Goal: Check status: Check status

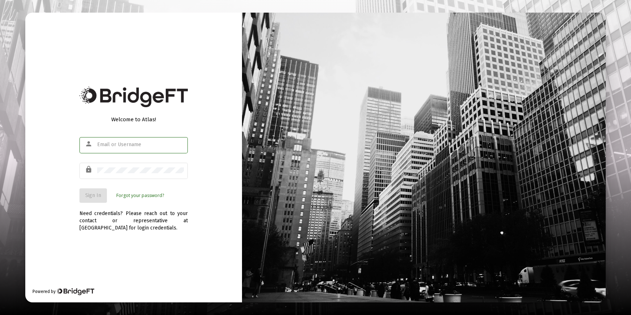
type input "[PERSON_NAME][EMAIL_ADDRESS][PERSON_NAME][DOMAIN_NAME]"
click at [93, 196] on span "Sign In" at bounding box center [93, 195] width 16 height 6
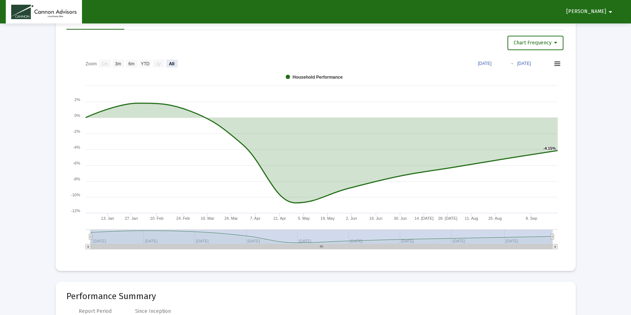
scroll to position [463, 0]
click at [145, 64] on text "YTD" at bounding box center [144, 64] width 9 height 5
select select "View year to date"
type input "[DATE]"
click at [134, 65] on text "6m" at bounding box center [131, 64] width 6 height 5
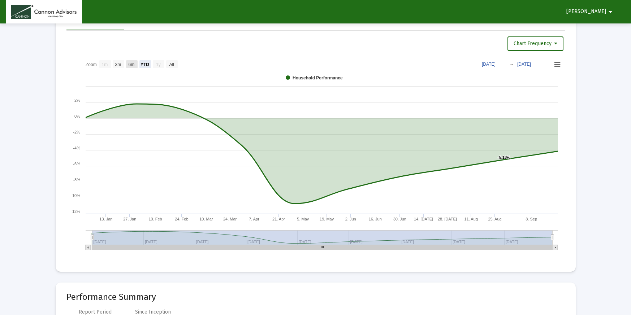
select select "View 6 months"
type input "[DATE]"
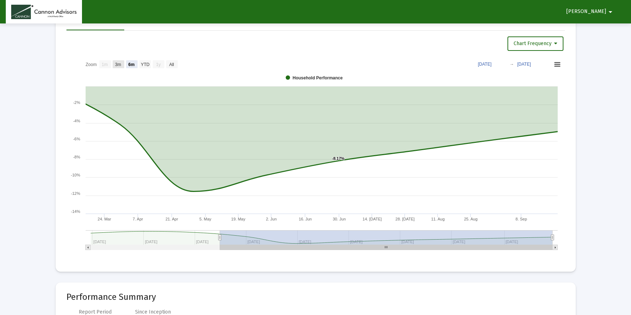
click at [120, 65] on text "3m" at bounding box center [118, 64] width 6 height 5
select select "View 3 months"
type input "[DATE]"
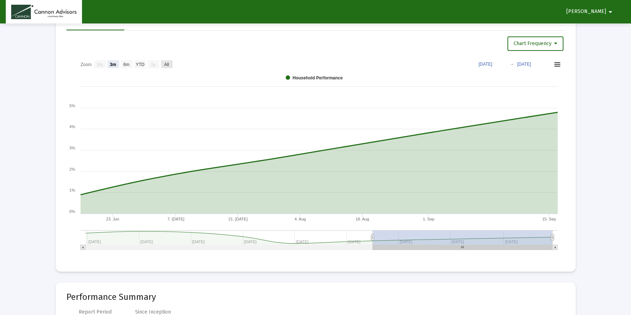
click at [166, 65] on text "All" at bounding box center [166, 64] width 5 height 5
select select "View all"
type input "[DATE]"
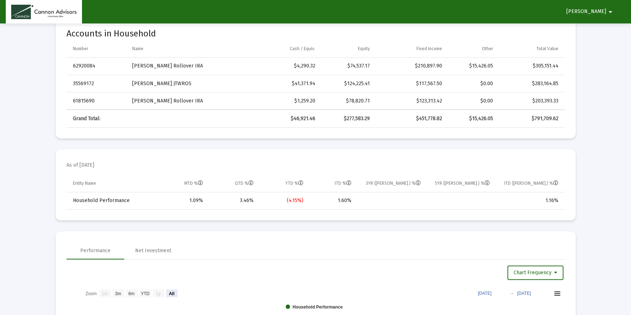
scroll to position [228, 0]
